Goal: Check status: Check status

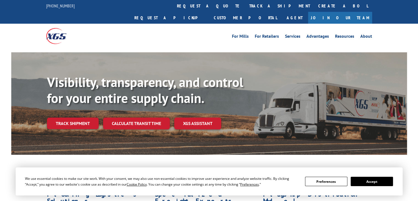
click at [81, 73] on b "Visibility, transparency, and control for your entire supply chain." at bounding box center [145, 89] width 196 height 33
click at [66, 117] on link "Track shipment" at bounding box center [73, 123] width 52 height 12
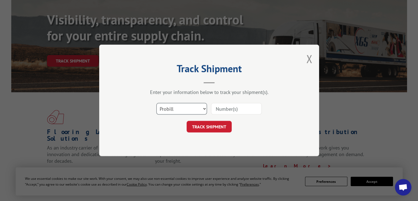
scroll to position [137, 0]
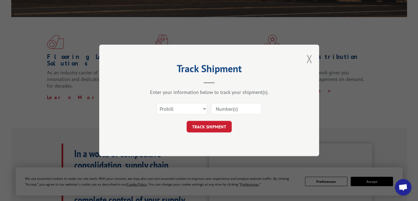
click at [307, 59] on button "Close modal" at bounding box center [309, 58] width 6 height 15
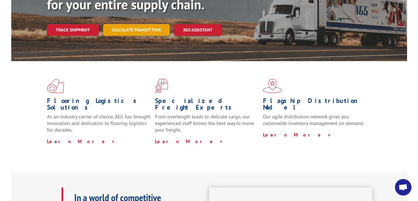
scroll to position [11, 0]
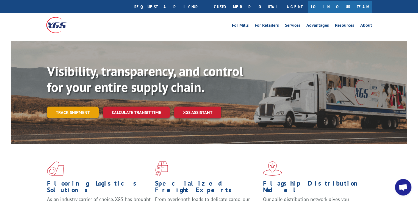
click at [76, 106] on link "Track shipment" at bounding box center [73, 112] width 52 height 12
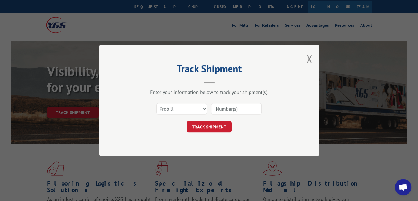
click at [225, 101] on div "Select category... Probill BOL PO" at bounding box center [209, 109] width 165 height 18
click at [225, 107] on input at bounding box center [236, 109] width 51 height 12
paste input "17664169"
type input "17664169"
click at [213, 131] on button "TRACK SHIPMENT" at bounding box center [209, 127] width 45 height 12
